Goal: Task Accomplishment & Management: Manage account settings

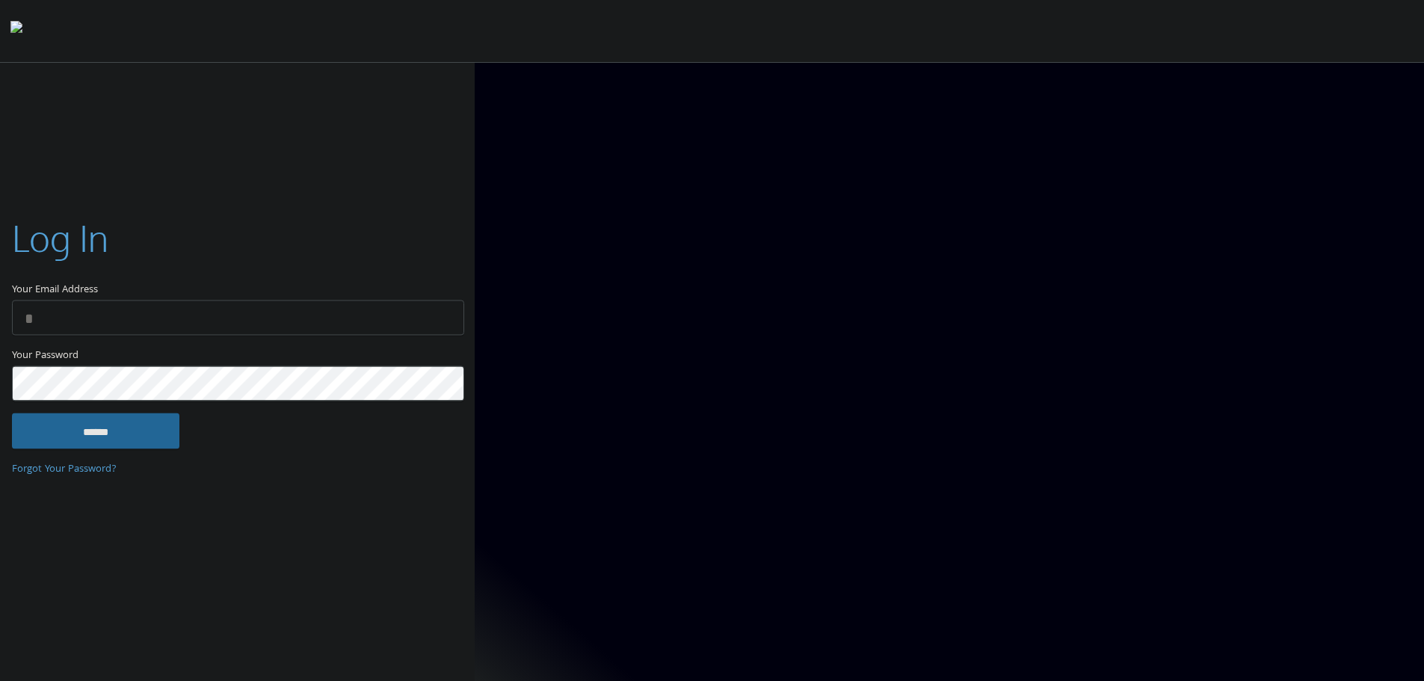
type input "**********"
click at [162, 439] on input "******" at bounding box center [95, 431] width 167 height 36
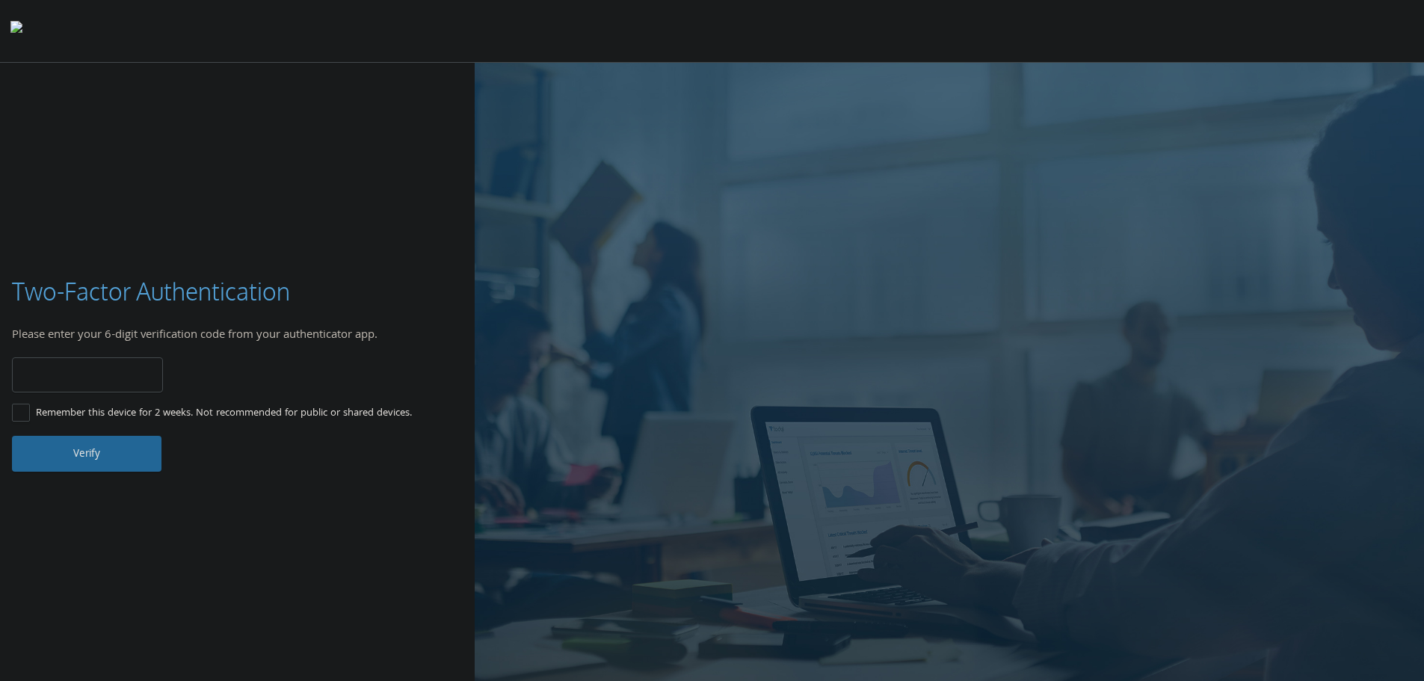
click at [150, 374] on input "number" at bounding box center [87, 374] width 151 height 35
type input "******"
